Goal: Transaction & Acquisition: Purchase product/service

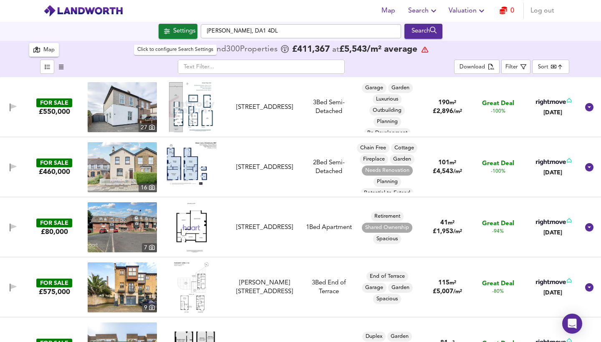
click at [187, 31] on div "Settings" at bounding box center [184, 31] width 22 height 11
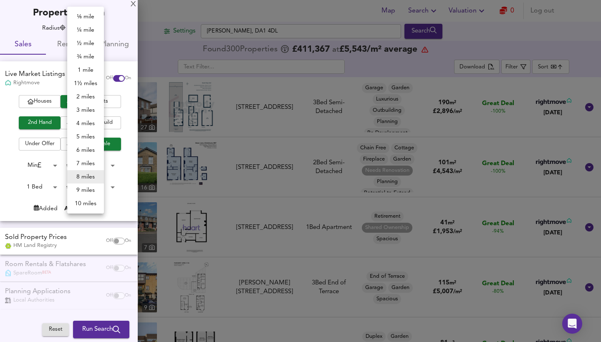
click at [92, 28] on body "Map Search Valuation 0 Log out Settings [PERSON_NAME][GEOGRAPHIC_DATA] 4DL Sear…" at bounding box center [300, 171] width 601 height 342
click at [58, 250] on div at bounding box center [300, 171] width 601 height 342
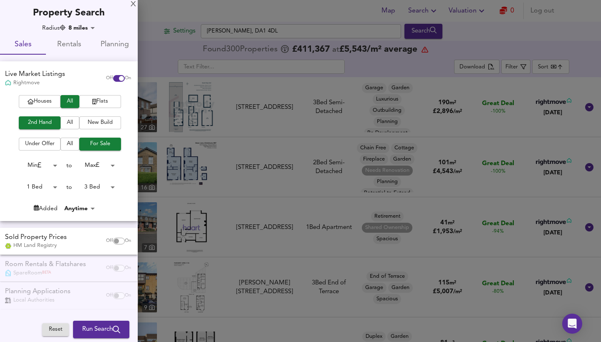
click at [52, 250] on span "Reset" at bounding box center [55, 330] width 18 height 10
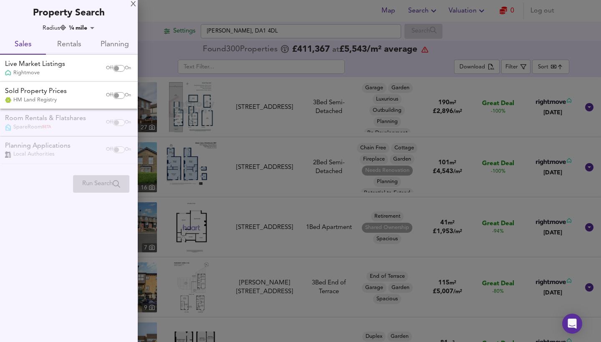
type input "402"
checkbox input "false"
click at [277, 30] on div at bounding box center [300, 171] width 601 height 342
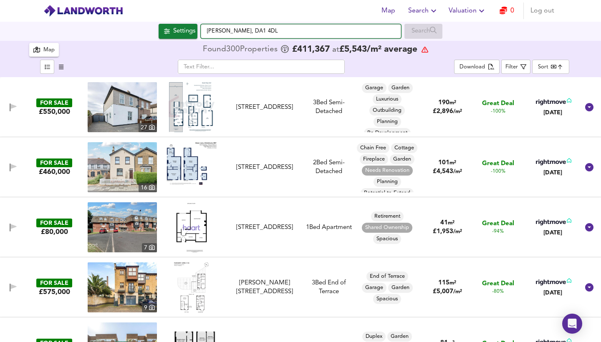
click at [260, 30] on input "[PERSON_NAME], DA1 4DL" at bounding box center [301, 31] width 200 height 14
drag, startPoint x: 260, startPoint y: 30, endPoint x: 202, endPoint y: 30, distance: 57.2
click at [202, 30] on input "[PERSON_NAME], DA1 4DL" at bounding box center [301, 31] width 200 height 14
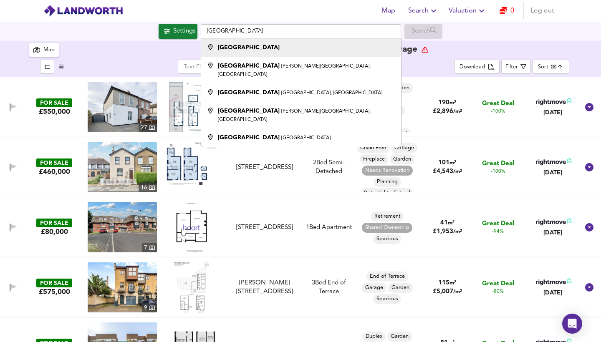
drag, startPoint x: 202, startPoint y: 30, endPoint x: 231, endPoint y: 51, distance: 35.6
click at [231, 50] on strong "[GEOGRAPHIC_DATA]" at bounding box center [249, 48] width 62 height 6
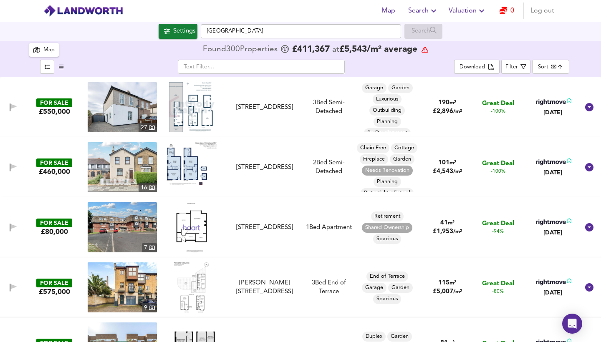
type input "[GEOGRAPHIC_DATA]"
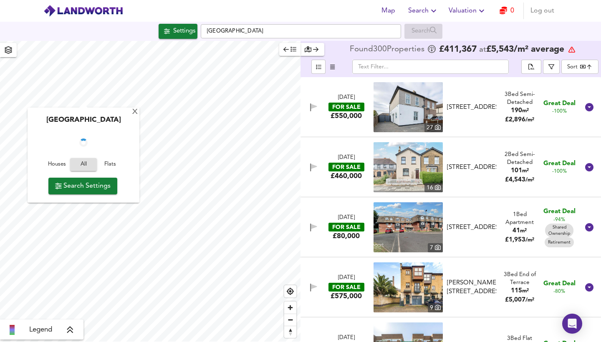
checkbox input "false"
checkbox input "true"
click at [177, 29] on div "Settings" at bounding box center [184, 31] width 22 height 11
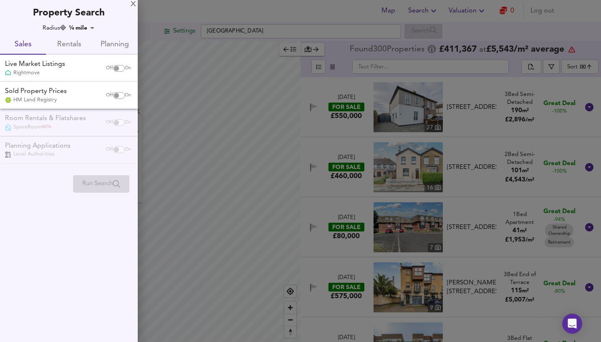
click at [85, 28] on body "Map Search Valuation 0 Log out Settings [GEOGRAPHIC_DATA] Search X [GEOGRAPHIC_…" at bounding box center [300, 171] width 601 height 342
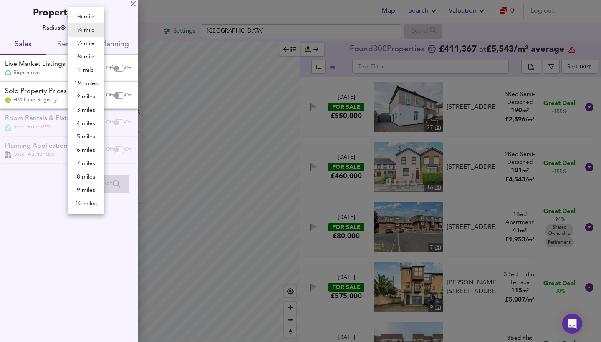
click at [90, 188] on li "9 miles" at bounding box center [86, 190] width 37 height 13
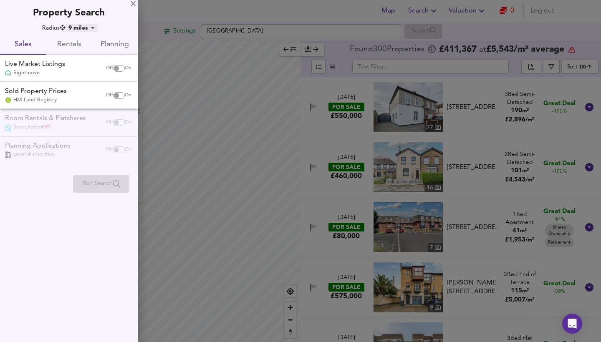
type input "14481"
click at [119, 68] on input "checkbox" at bounding box center [116, 68] width 20 height 7
checkbox input "true"
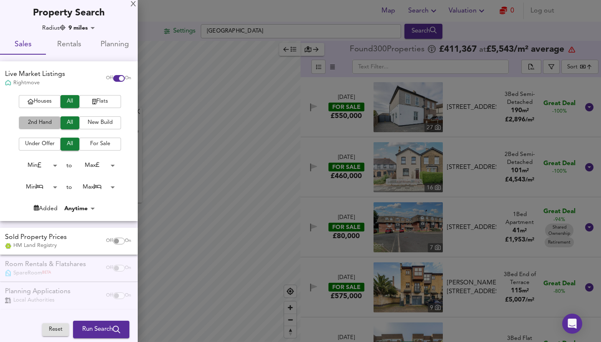
click at [47, 123] on span "2nd Hand" at bounding box center [39, 123] width 33 height 10
click at [91, 143] on span "For Sale" at bounding box center [99, 144] width 33 height 10
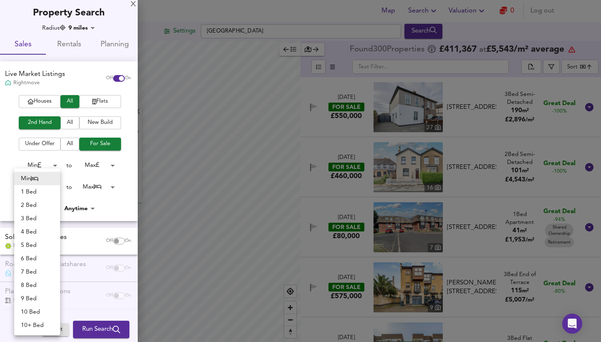
click at [50, 187] on body "Map Search Valuation 0 Log out Settings [GEOGRAPHIC_DATA] Search X [GEOGRAPHIC_…" at bounding box center [300, 171] width 601 height 342
click at [43, 193] on li "1 Bed" at bounding box center [37, 191] width 46 height 13
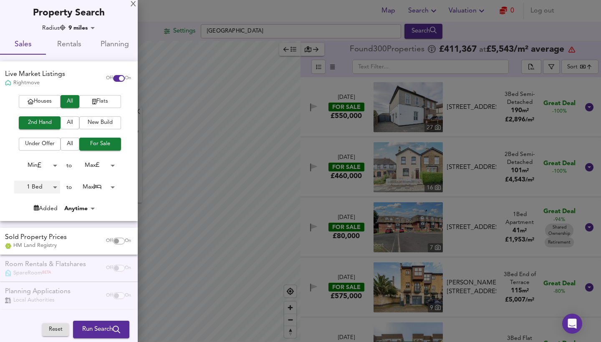
type input "1"
click at [98, 187] on body "Map Search Valuation 0 Log out Settings [GEOGRAPHIC_DATA] Search X [GEOGRAPHIC_…" at bounding box center [300, 171] width 601 height 342
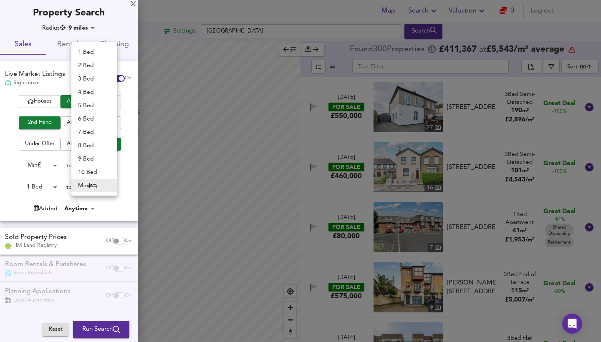
click at [97, 53] on li "1 Bed" at bounding box center [94, 51] width 46 height 13
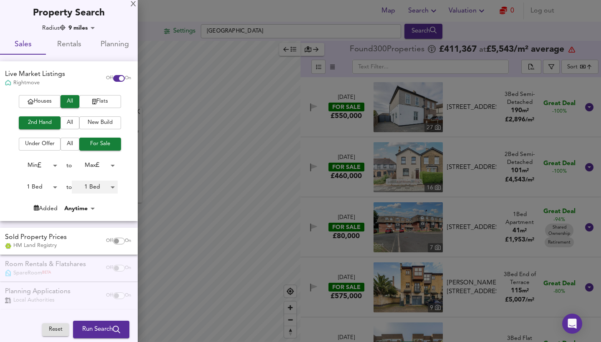
type input "1"
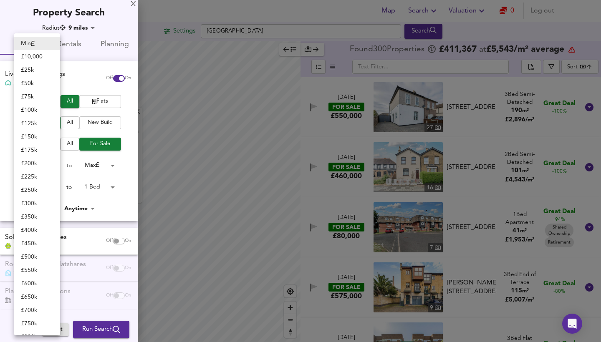
click at [42, 162] on body "Map Search Valuation 0 Log out Settings [GEOGRAPHIC_DATA] Search X [GEOGRAPHIC_…" at bounding box center [300, 171] width 601 height 342
click at [106, 162] on div at bounding box center [300, 171] width 601 height 342
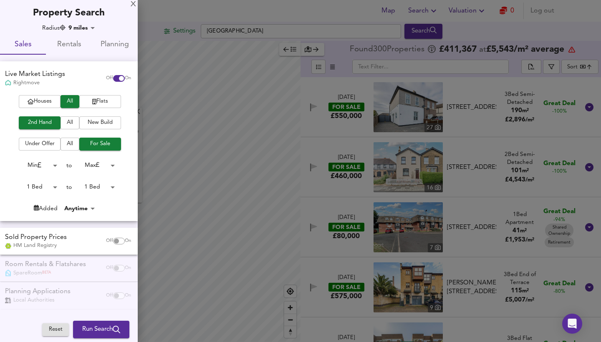
click at [96, 164] on body "Map Search Valuation 0 Log out Settings [GEOGRAPHIC_DATA] Search X [GEOGRAPHIC_…" at bounding box center [300, 171] width 601 height 342
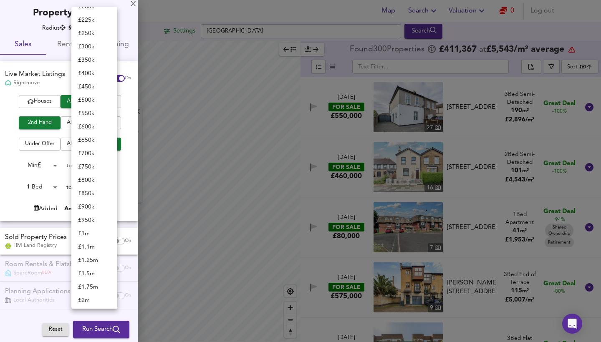
scroll to position [121, 0]
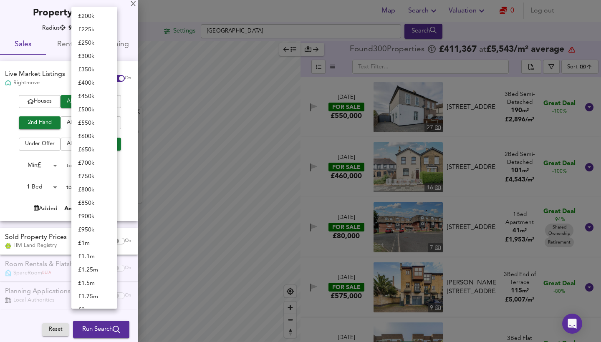
click at [93, 109] on li "£ 500k" at bounding box center [94, 109] width 46 height 13
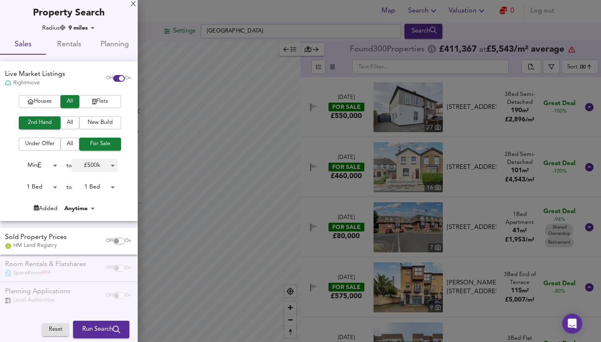
type input "500000"
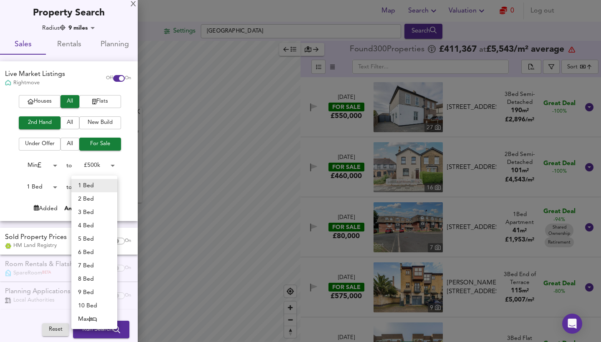
click at [91, 187] on body "Map Search Valuation 0 Log out Settings [GEOGRAPHIC_DATA] Search X [GEOGRAPHIC_…" at bounding box center [300, 171] width 601 height 342
click at [89, 199] on li "2 Bed" at bounding box center [94, 198] width 46 height 13
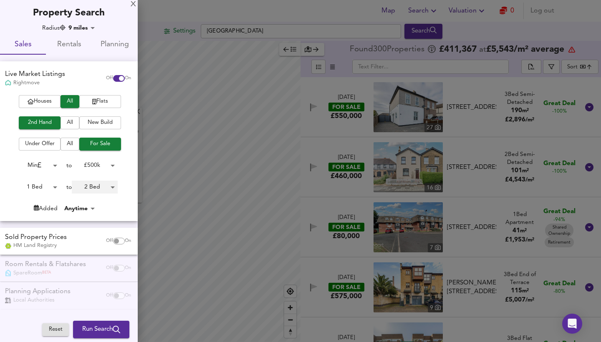
type input "2"
click at [95, 165] on body "Map Search Valuation 0 Log out Settings [GEOGRAPHIC_DATA] Search X [GEOGRAPHIC_…" at bounding box center [300, 171] width 601 height 342
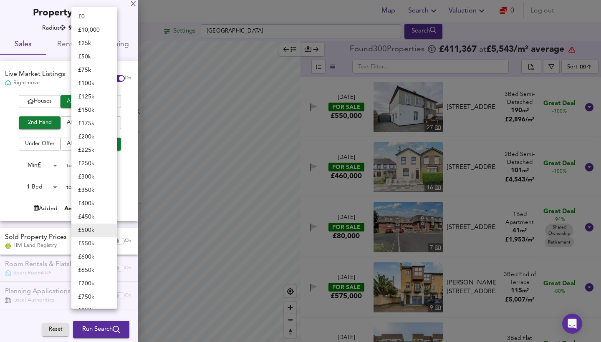
click at [130, 164] on div at bounding box center [300, 171] width 601 height 342
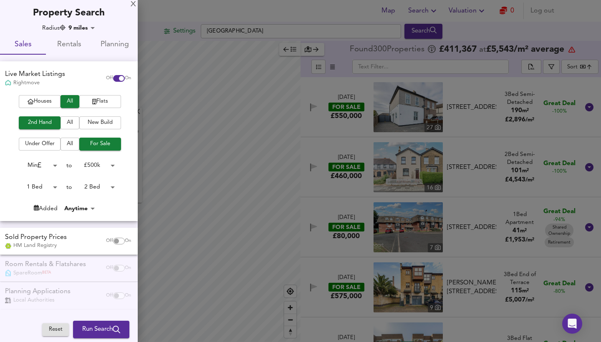
click at [103, 250] on span "Run Search" at bounding box center [101, 329] width 38 height 11
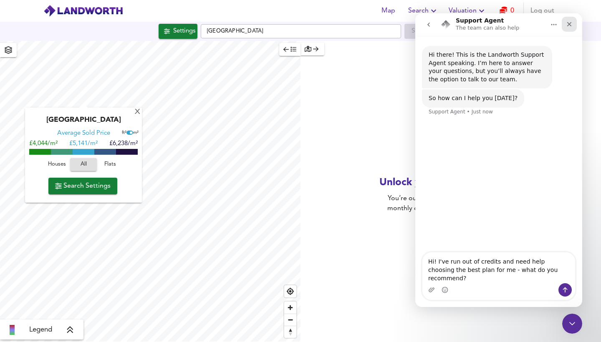
click at [567, 23] on icon "Close" at bounding box center [569, 24] width 7 height 7
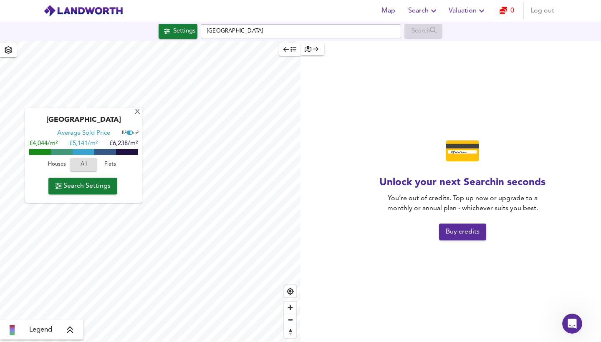
click at [466, 232] on span "Buy credits" at bounding box center [463, 232] width 34 height 12
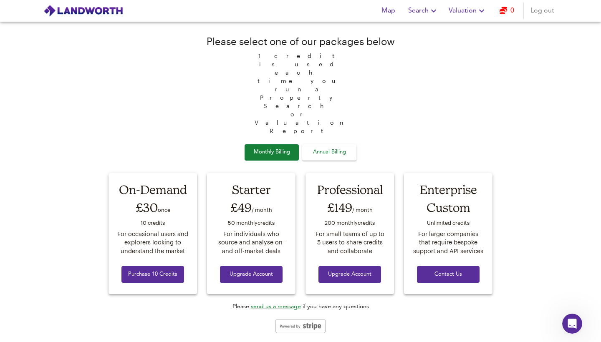
click at [333, 148] on span "Annual Billing" at bounding box center [329, 153] width 42 height 10
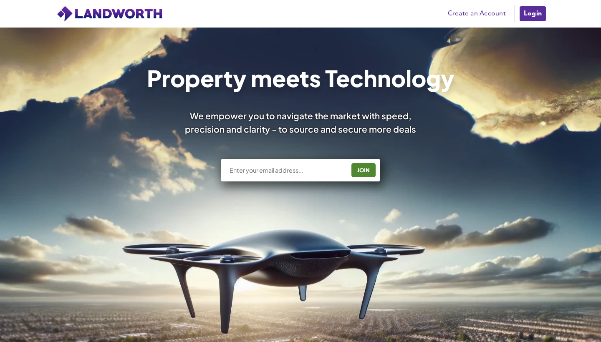
click at [530, 13] on link "Login" at bounding box center [533, 13] width 28 height 17
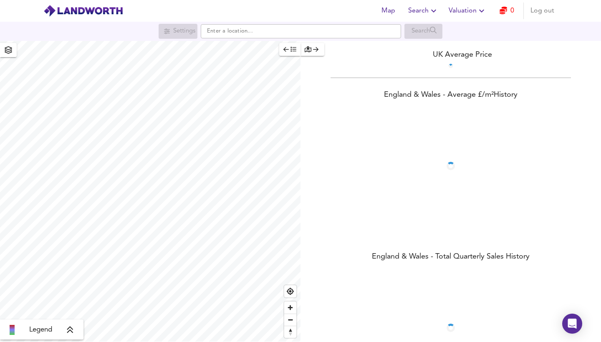
click at [540, 10] on span "Log out" at bounding box center [542, 11] width 24 height 12
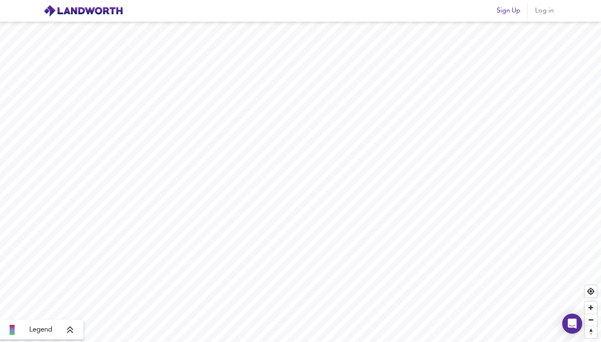
click at [543, 13] on span "Log in" at bounding box center [544, 11] width 20 height 12
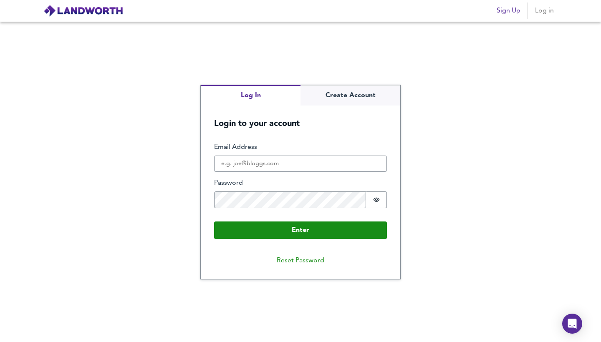
click at [476, 150] on div "Log In Create Account Login to your account Enter Email Address Password Passwo…" at bounding box center [300, 182] width 601 height 320
click at [362, 98] on div "Log In Create Account Login to your account Enter Email Address Password Passwo…" at bounding box center [300, 182] width 199 height 194
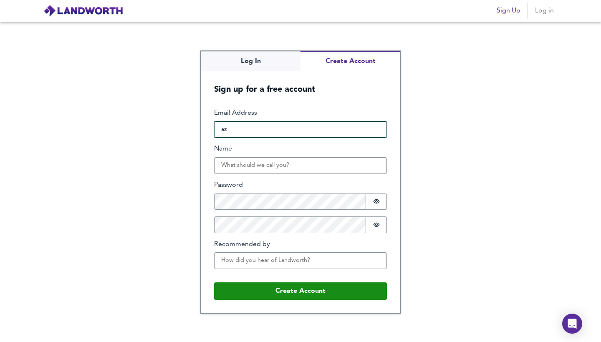
type input "a"
type input "aziwa23@gmail.com"
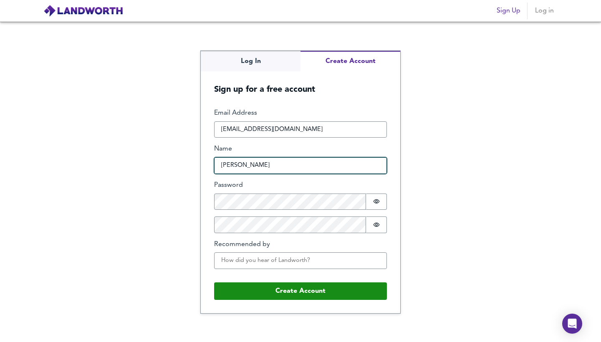
type input "Albert Ziwa"
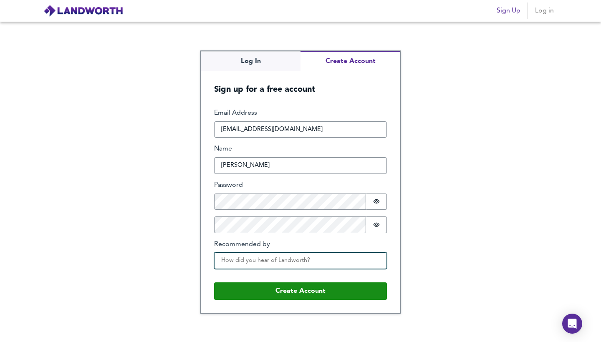
click at [307, 260] on input "Recommended by" at bounding box center [300, 260] width 173 height 17
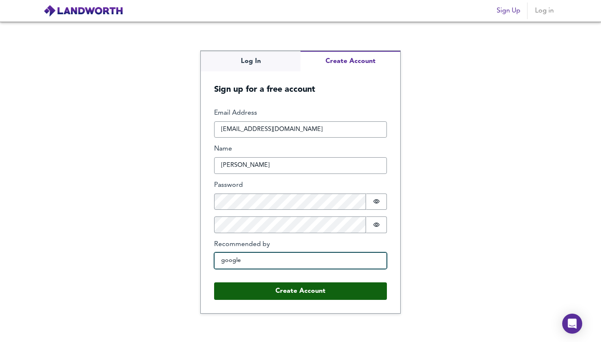
type input "google"
click at [310, 289] on button "Create Account" at bounding box center [300, 291] width 173 height 18
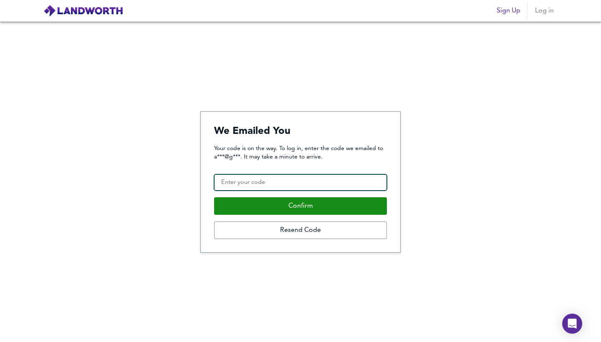
click at [311, 180] on input "Confirmation Code" at bounding box center [300, 182] width 173 height 17
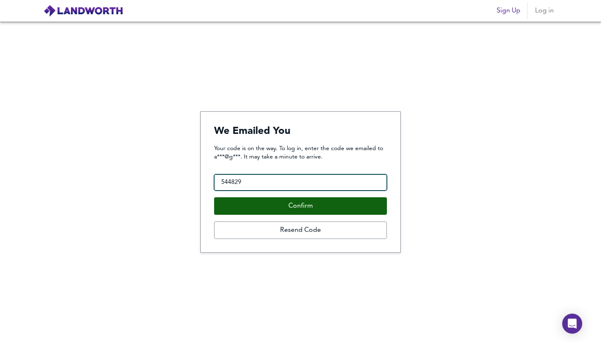
type input "544829"
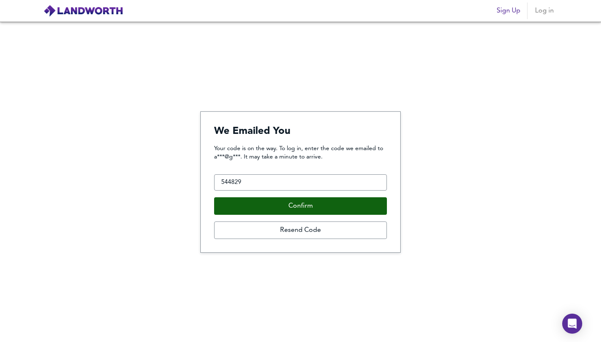
click at [300, 202] on button "Confirm" at bounding box center [300, 206] width 173 height 18
